Goal: Information Seeking & Learning: Learn about a topic

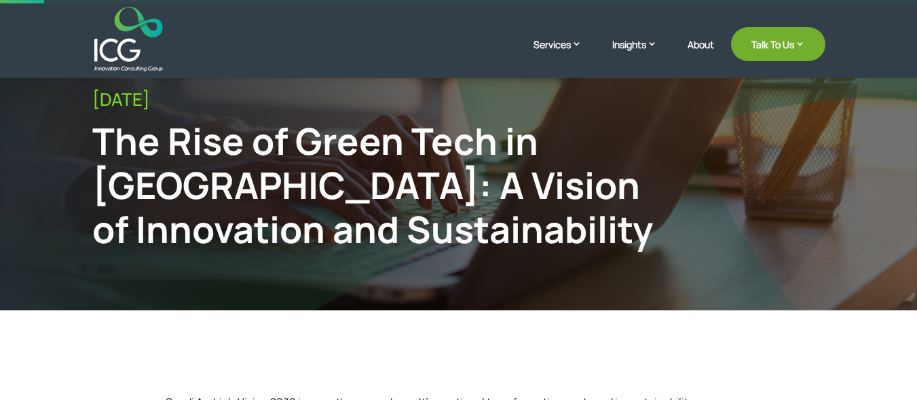
scroll to position [68, 0]
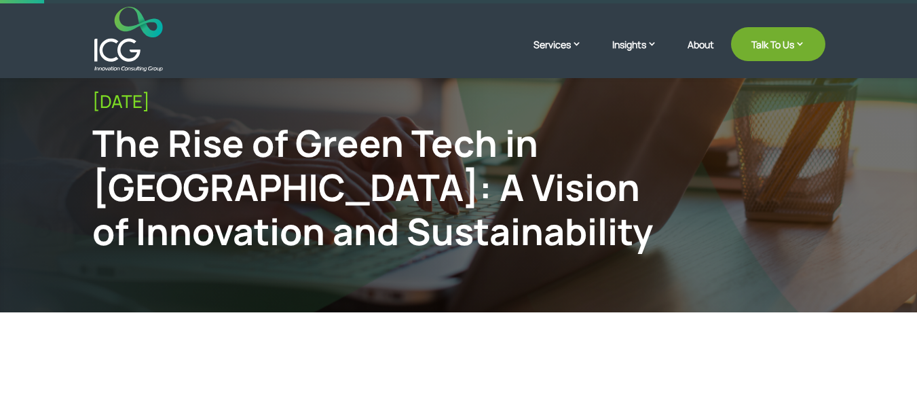
drag, startPoint x: 230, startPoint y: 13, endPoint x: 161, endPoint y: 169, distance: 170.5
click at [161, 169] on div "The Rise of Green Tech in [GEOGRAPHIC_DATA]: A Vision of Innovation and Sustain…" at bounding box center [374, 187] width 565 height 132
click at [161, 142] on div "The Rise of Green Tech in [GEOGRAPHIC_DATA]: A Vision of Innovation and Sustain…" at bounding box center [374, 187] width 565 height 132
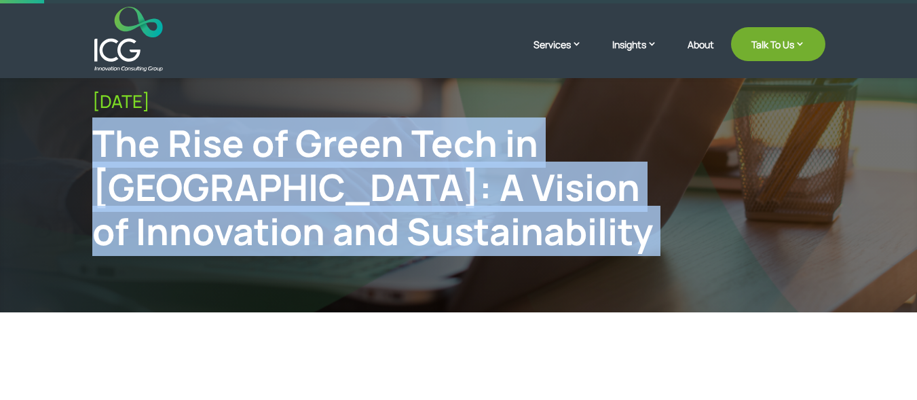
copy div "The Rise of Green Tech in [GEOGRAPHIC_DATA]: A Vision of Innovation and Sustain…"
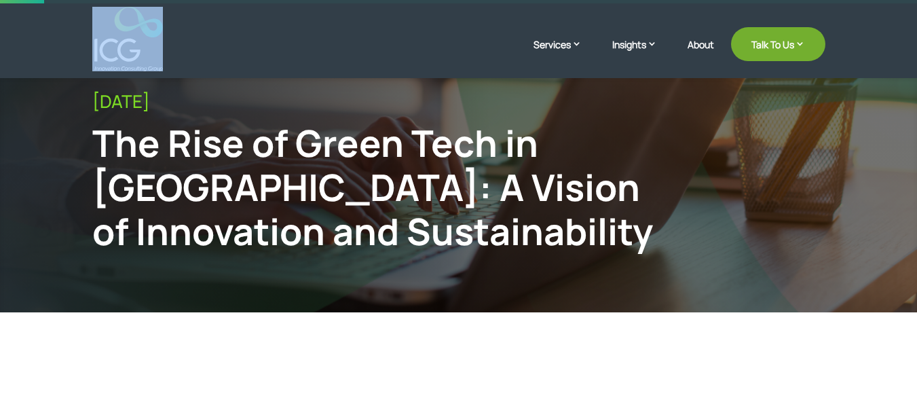
drag, startPoint x: 172, startPoint y: 69, endPoint x: 100, endPoint y: 54, distance: 74.1
click at [68, 73] on header "Services Enterprise Transformation Digital Strategy Digital Product Innovation …" at bounding box center [458, 39] width 917 height 78
copy div
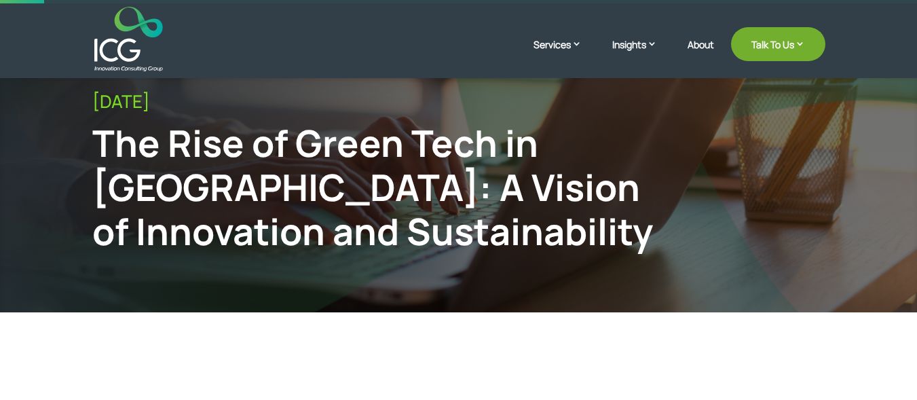
click at [271, 144] on div "The Rise of Green Tech in [GEOGRAPHIC_DATA]: A Vision of Innovation and Sustain…" at bounding box center [374, 187] width 565 height 132
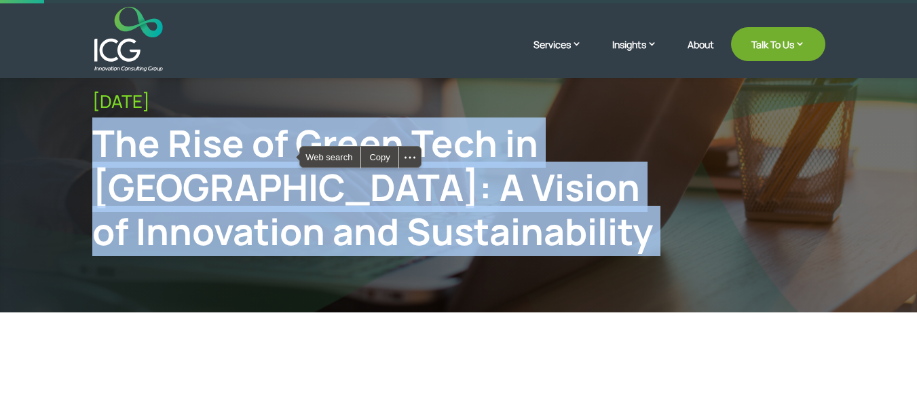
click at [271, 144] on div "The Rise of Green Tech in [GEOGRAPHIC_DATA]: A Vision of Innovation and Sustain…" at bounding box center [374, 187] width 565 height 132
copy div "The Rise of Green Tech in [GEOGRAPHIC_DATA]: A Vision of Innovation and Sustain…"
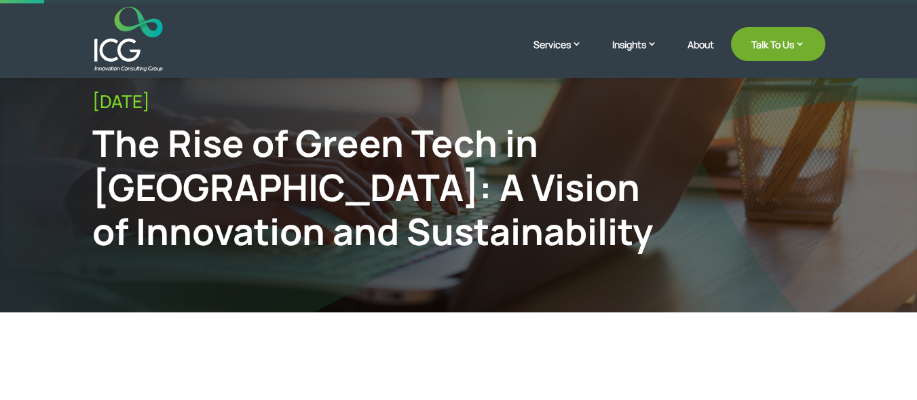
click at [134, 94] on div "[DATE]" at bounding box center [458, 101] width 733 height 21
copy div "[DATE]"
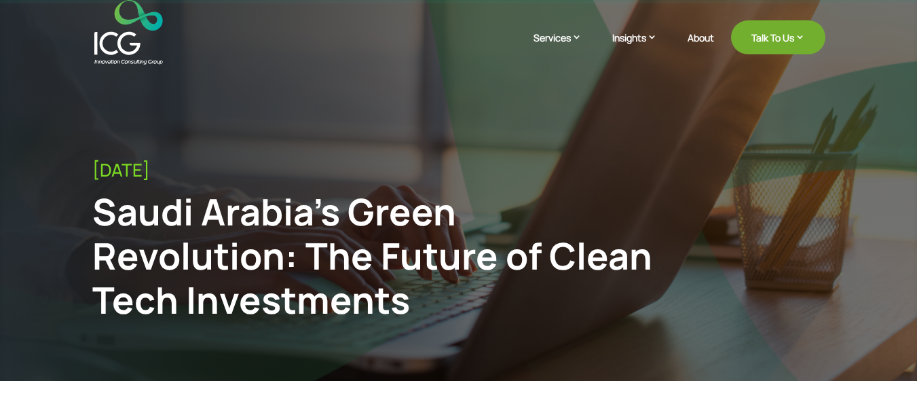
click at [240, 235] on div "Saudi Arabia’s Green Revolution: The Future of Clean Tech Investments" at bounding box center [374, 255] width 565 height 132
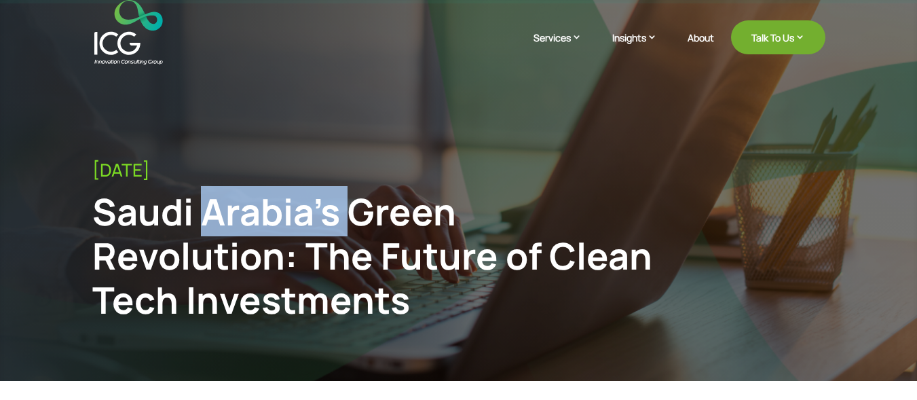
click at [240, 235] on div "Saudi Arabia’s Green Revolution: The Future of Clean Tech Investments" at bounding box center [374, 255] width 565 height 132
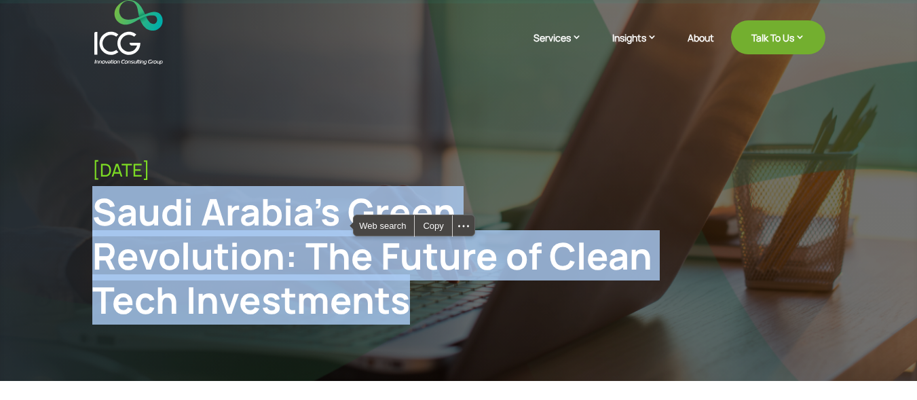
click at [240, 235] on div "Saudi Arabia’s Green Revolution: The Future of Clean Tech Investments" at bounding box center [374, 255] width 565 height 132
copy div "Saudi Arabia’s Green Revolution: The Future of Clean Tech Investments"
